Goal: Find specific page/section: Find specific page/section

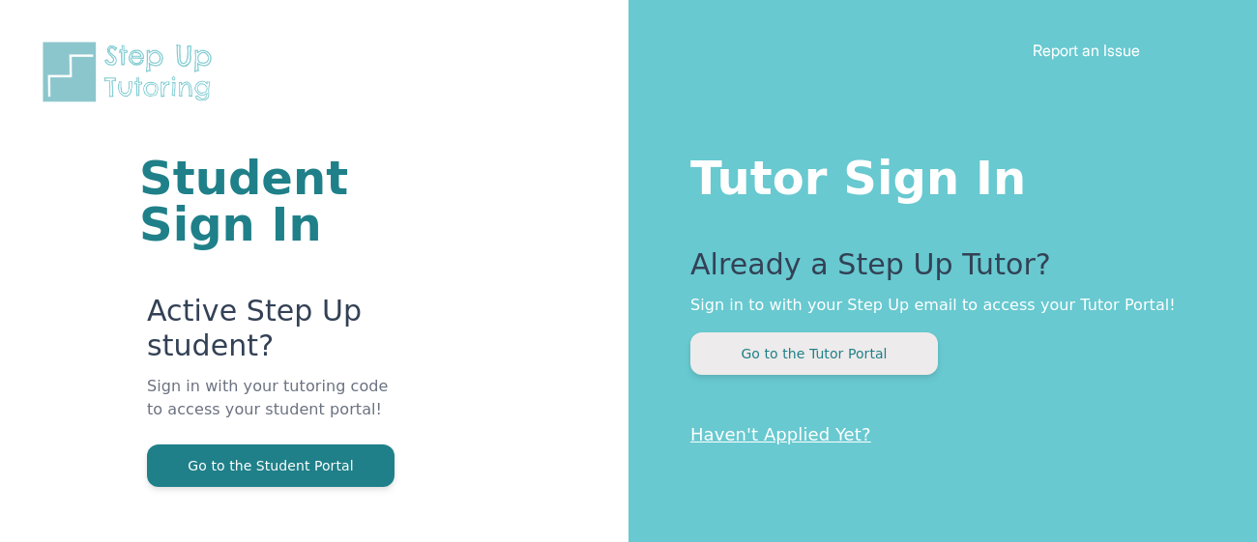
click at [771, 358] on button "Go to the Tutor Portal" at bounding box center [813, 354] width 247 height 43
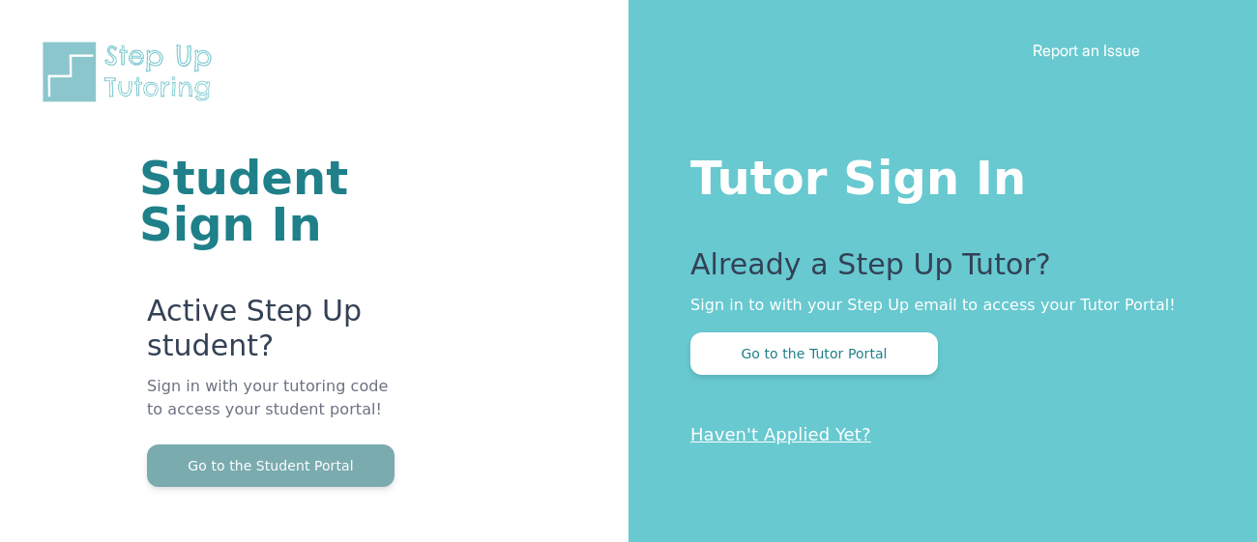
click at [211, 476] on button "Go to the Student Portal" at bounding box center [270, 466] width 247 height 43
